Goal: Transaction & Acquisition: Purchase product/service

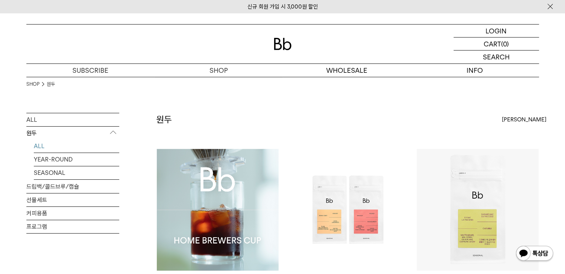
click at [235, 190] on img at bounding box center [218, 210] width 122 height 122
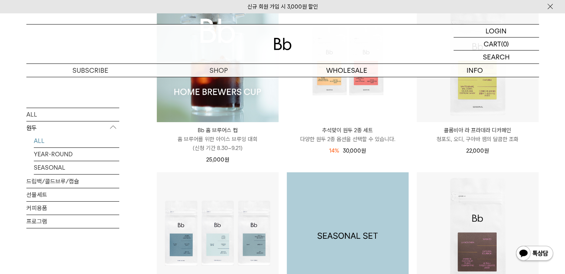
scroll to position [260, 0]
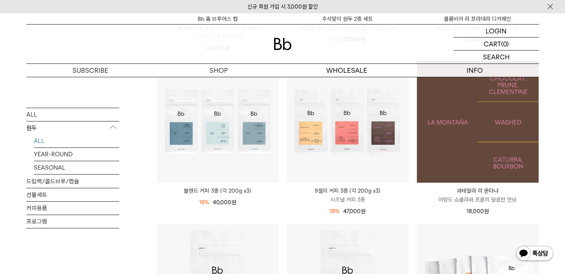
click at [511, 144] on img at bounding box center [478, 122] width 122 height 122
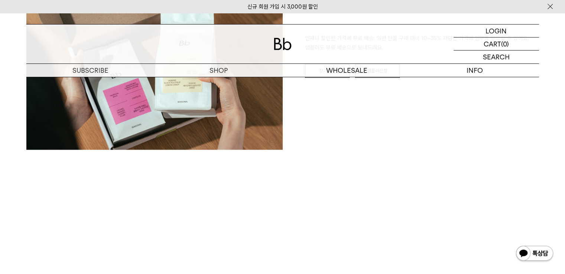
scroll to position [1114, 0]
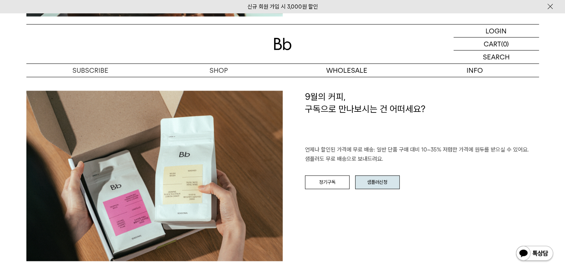
click at [385, 178] on link "샘플러신청" at bounding box center [377, 182] width 45 height 14
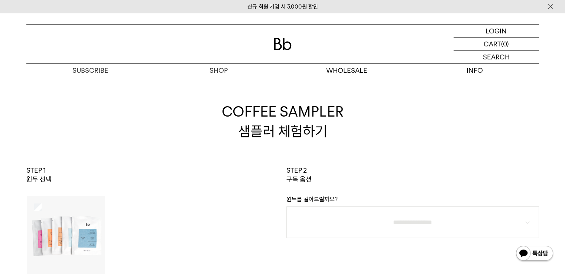
scroll to position [149, 0]
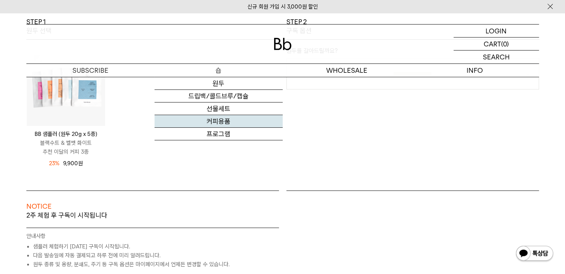
click at [222, 121] on link "커피용품" at bounding box center [218, 121] width 128 height 13
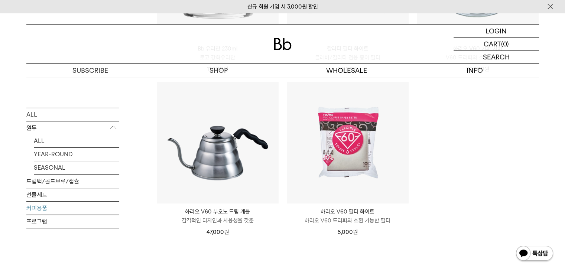
scroll to position [193, 0]
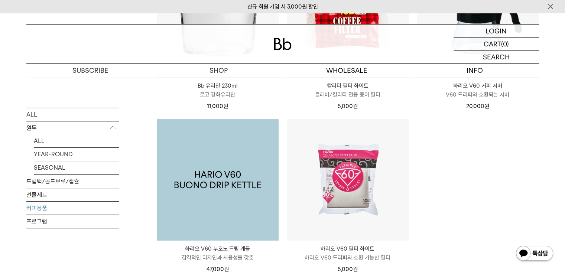
click at [262, 176] on img at bounding box center [218, 180] width 122 height 122
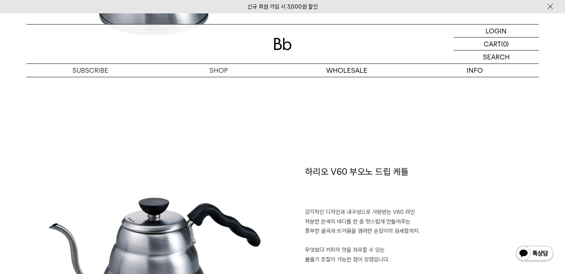
scroll to position [780, 0]
